Goal: Navigation & Orientation: Find specific page/section

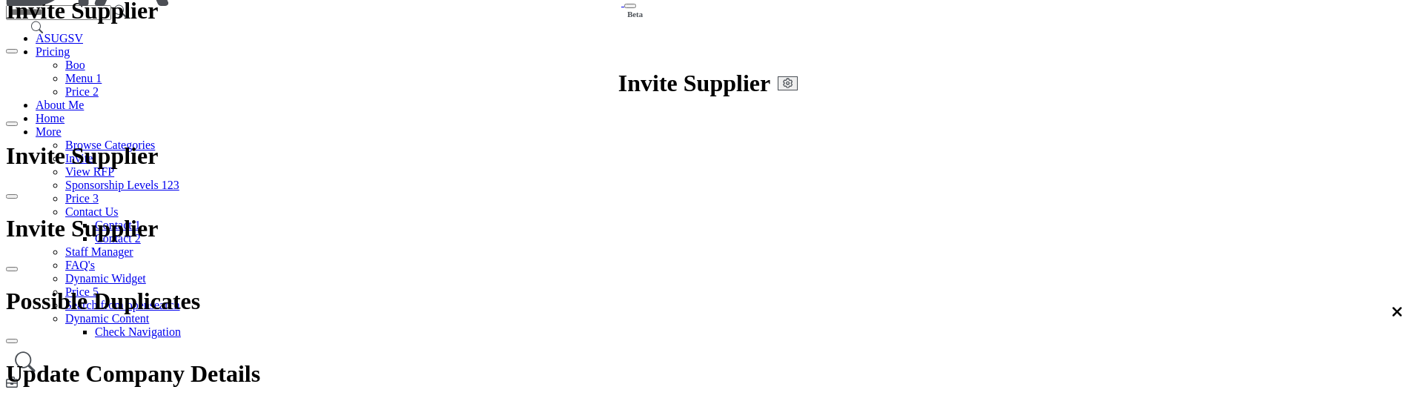
scroll to position [74, 0]
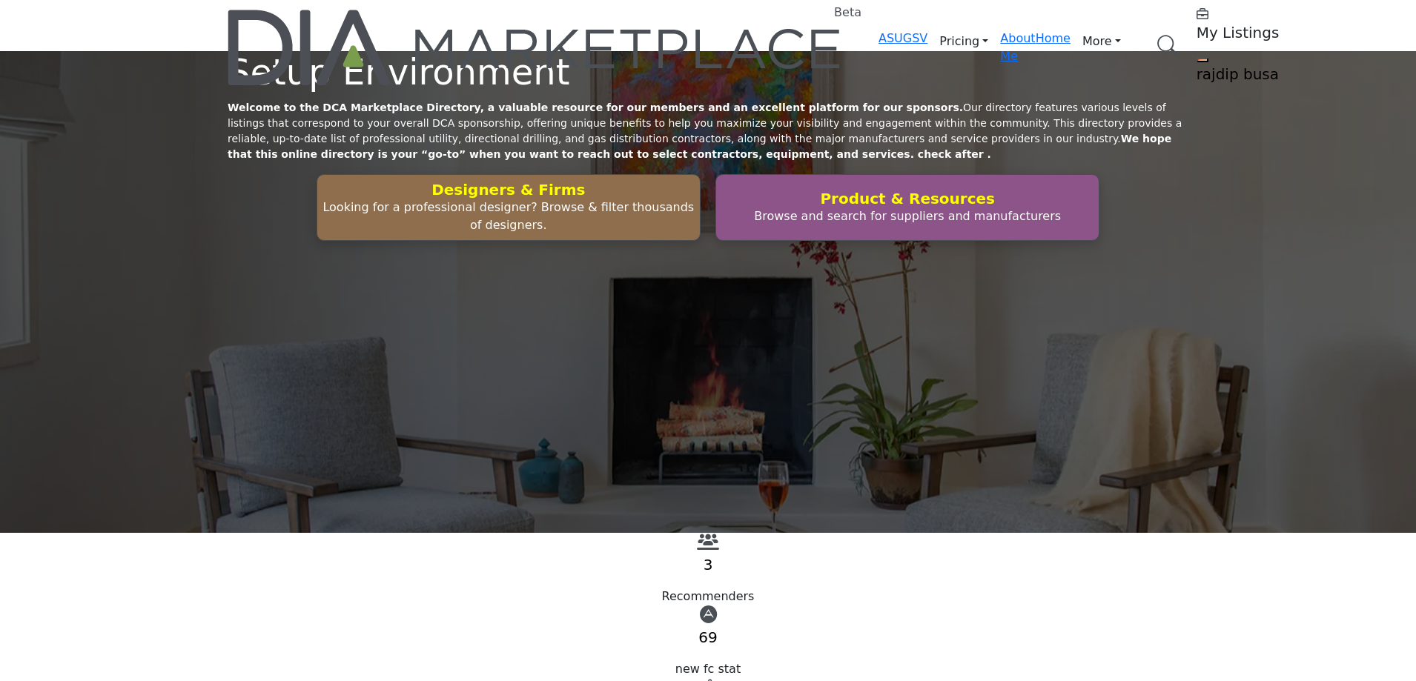
click at [0, 0] on link "Browse Categories" at bounding box center [0, 0] width 0 height 0
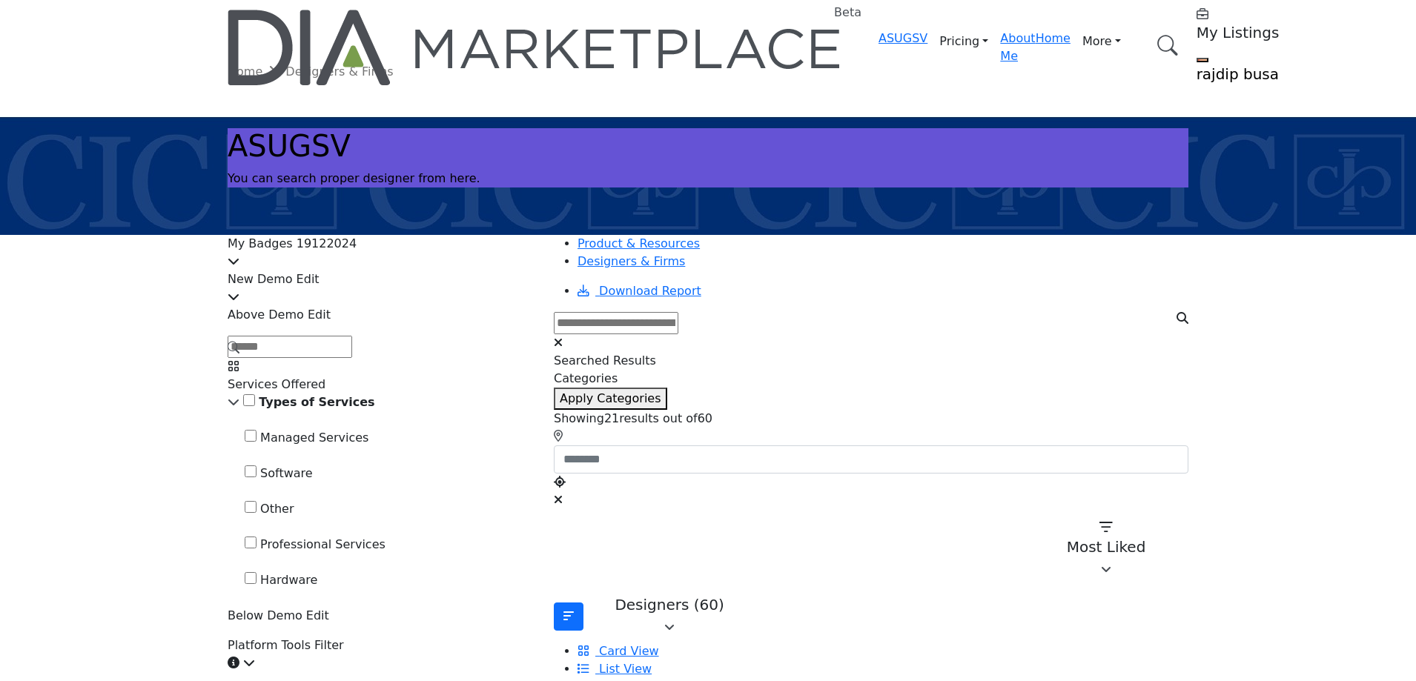
click at [497, 245] on div "My Badges 19122024" at bounding box center [382, 253] width 308 height 36
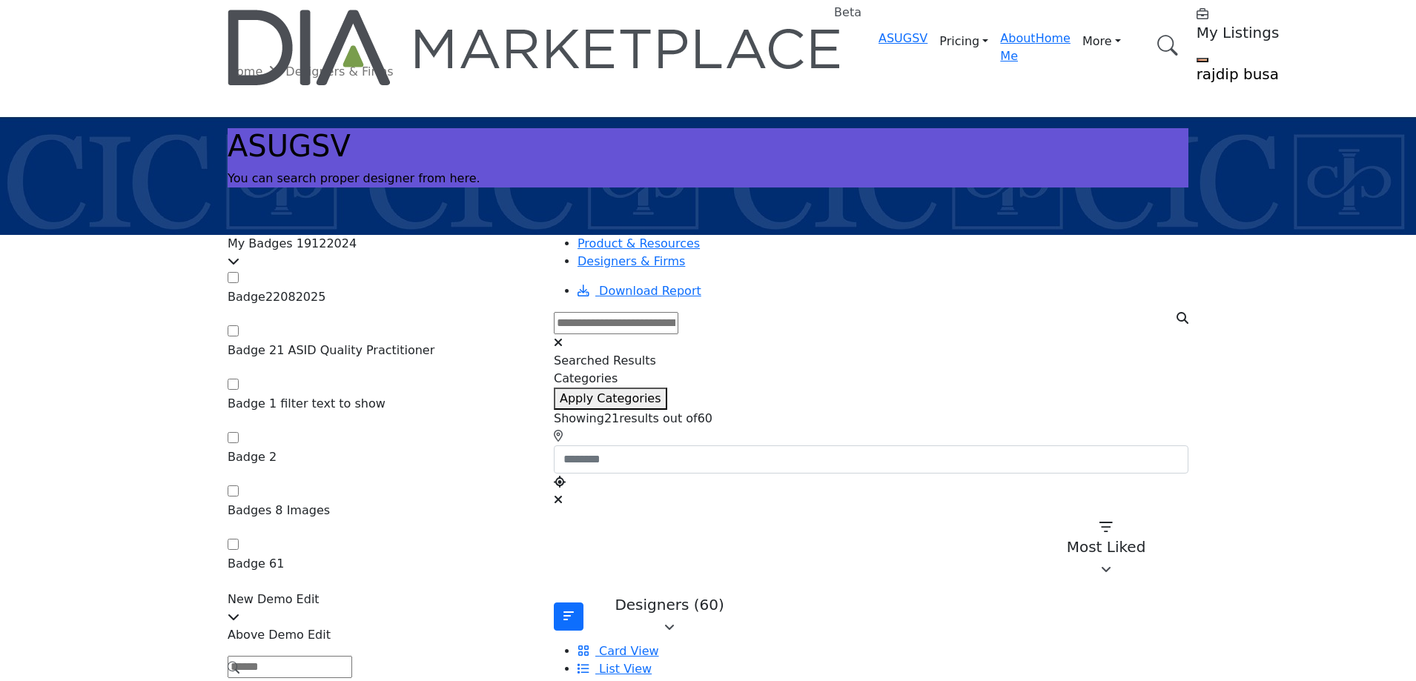
click at [497, 245] on div "My Badges 19122024" at bounding box center [382, 253] width 308 height 36
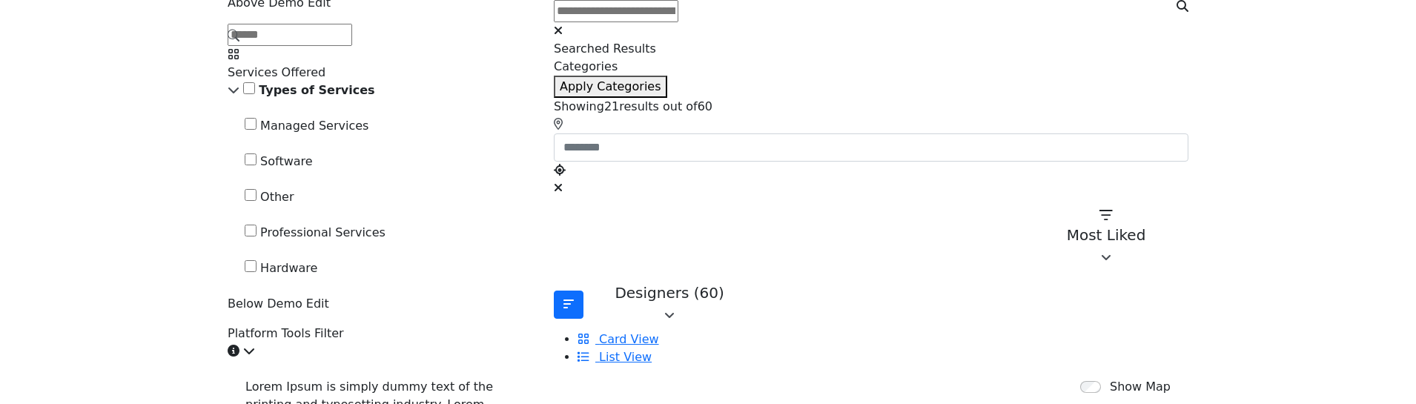
scroll to position [222, 0]
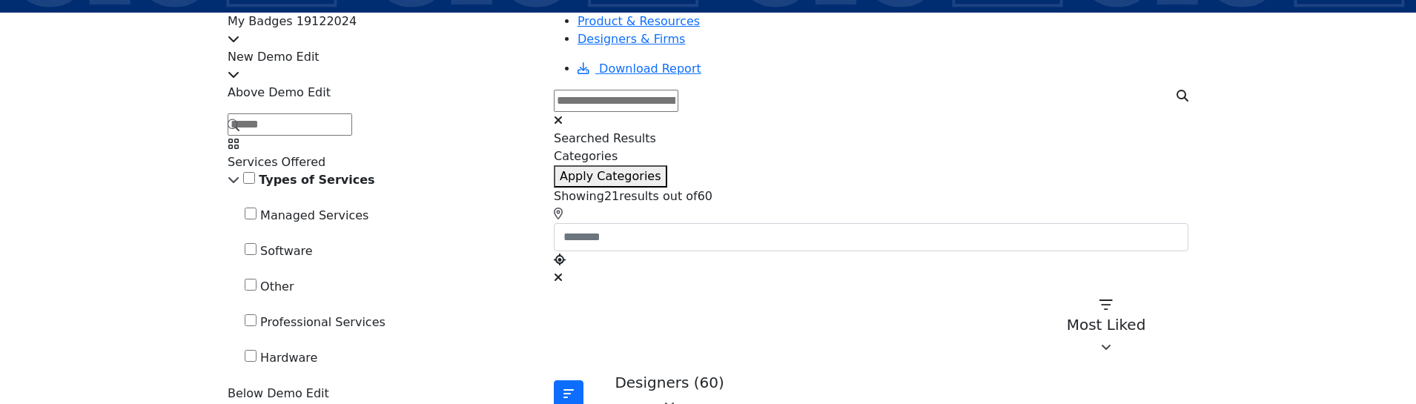
click at [240, 133] on icon at bounding box center [234, 125] width 12 height 18
click at [331, 136] on input "Search Demographic" at bounding box center [290, 124] width 125 height 22
